Goal: Obtain resource: Obtain resource

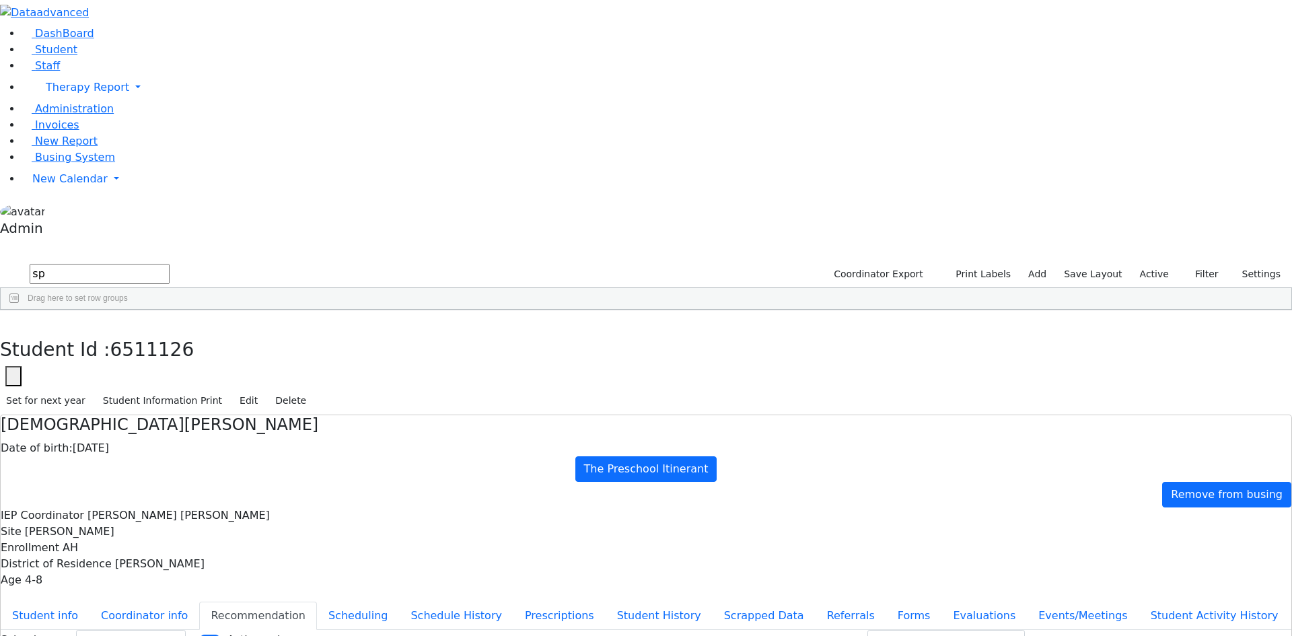
select select "CPSE OT-PT Presscription"
drag, startPoint x: 256, startPoint y: 18, endPoint x: 239, endPoint y: 30, distance: 20.9
click at [13, 320] on icon "button" at bounding box center [9, 324] width 7 height 8
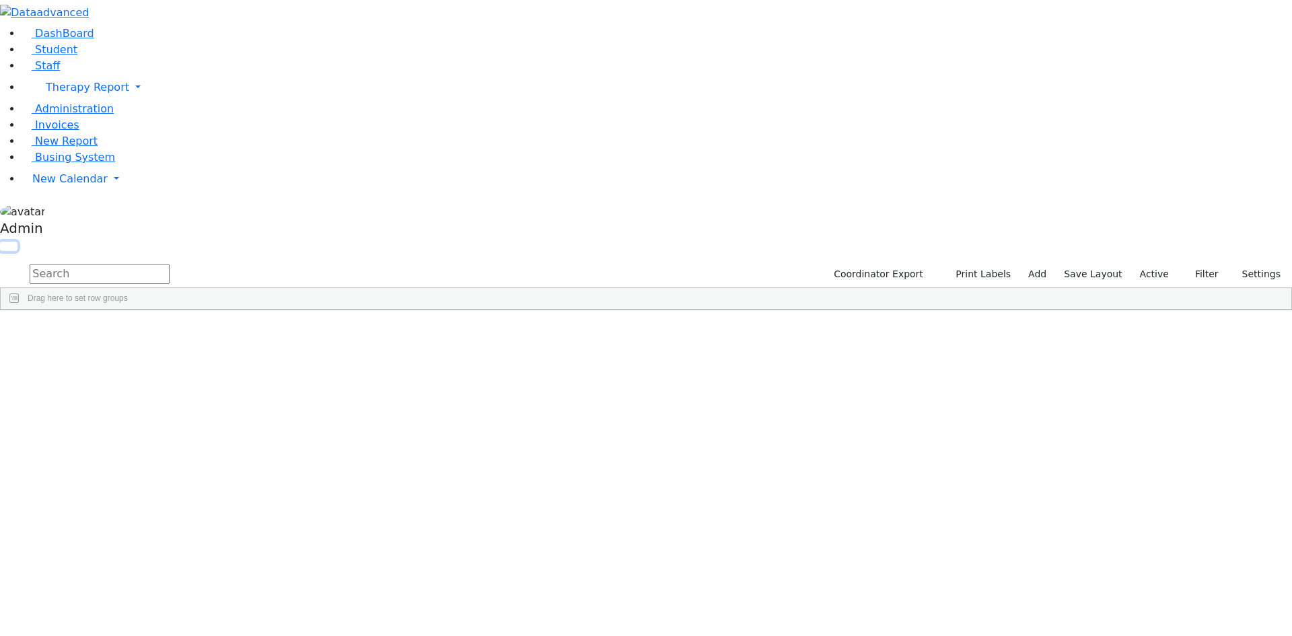
click at [17, 242] on button "button" at bounding box center [8, 246] width 17 height 9
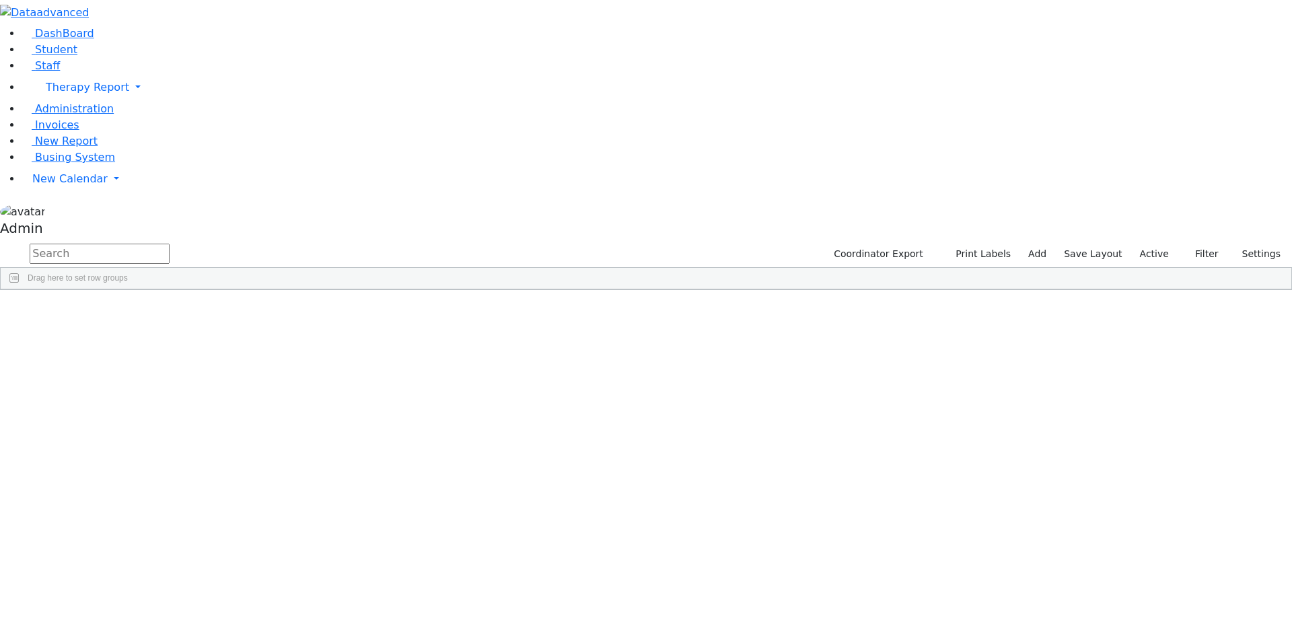
click at [0, 0] on button "button" at bounding box center [0, 0] width 0 height 0
